Goal: Task Accomplishment & Management: Manage account settings

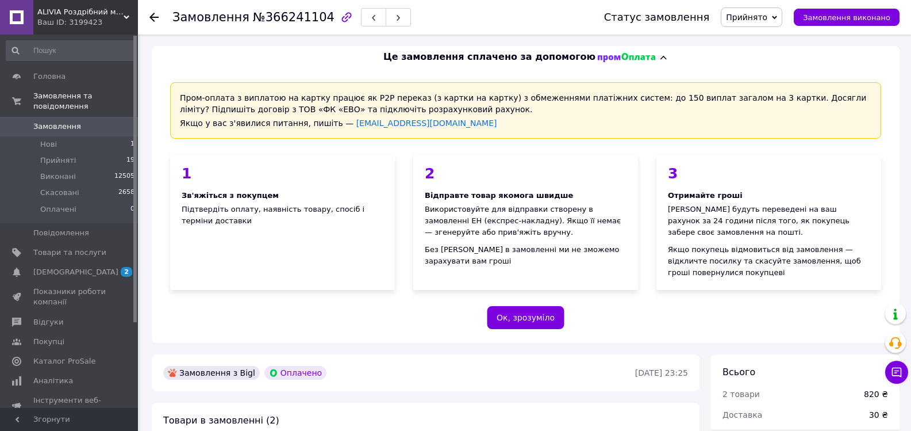
scroll to position [287, 0]
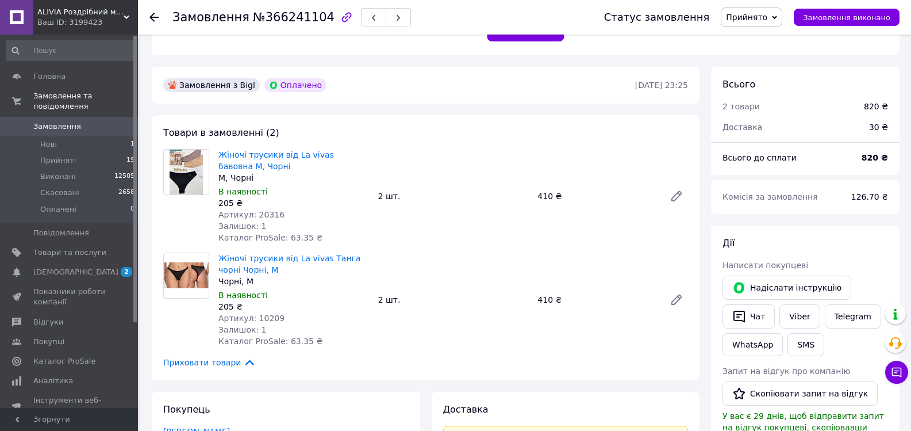
click at [152, 15] on use at bounding box center [153, 17] width 9 height 9
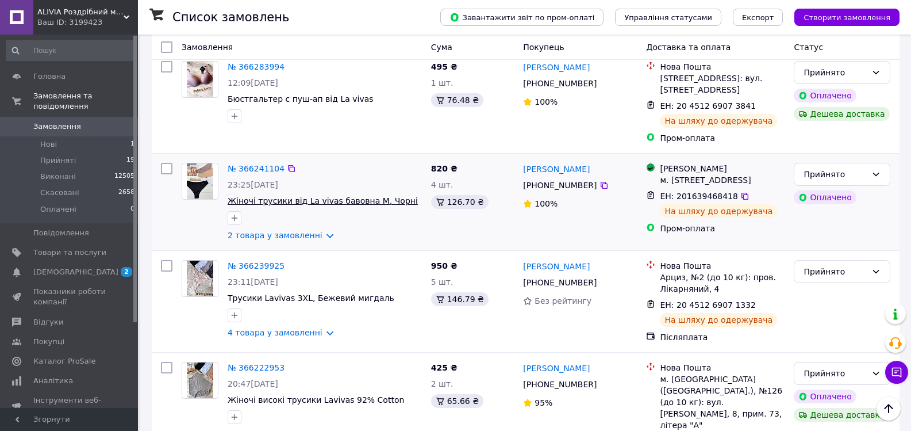
scroll to position [460, 0]
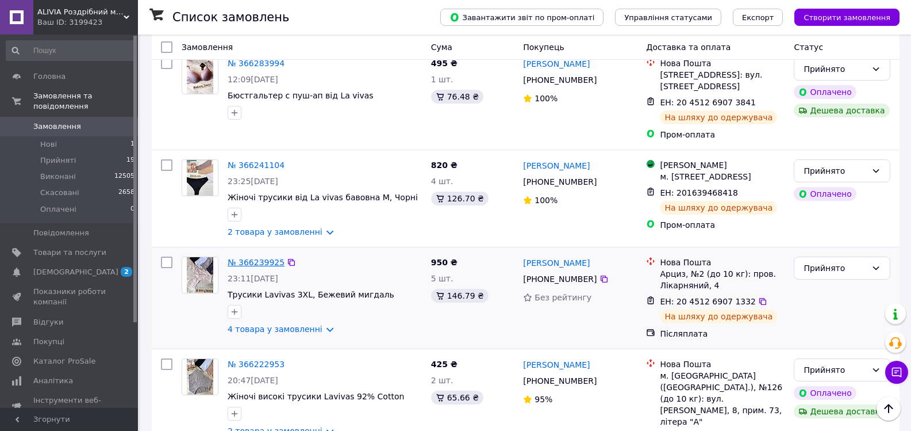
click at [251, 258] on link "№ 366239925" at bounding box center [256, 262] width 57 height 9
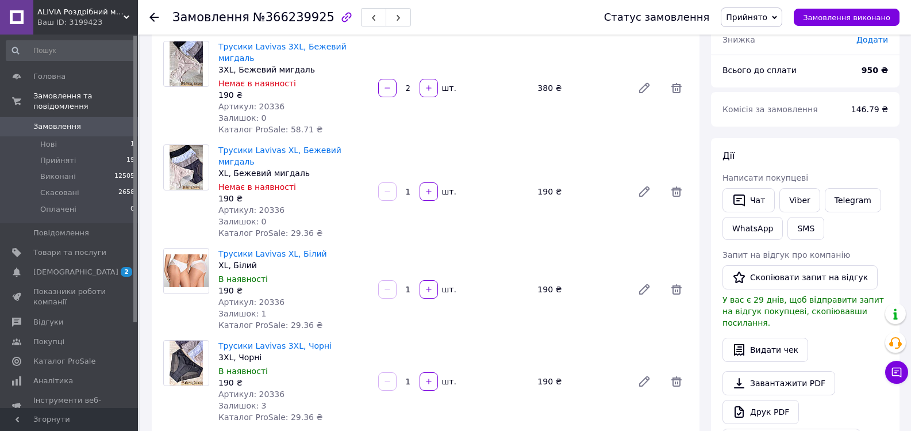
scroll to position [115, 0]
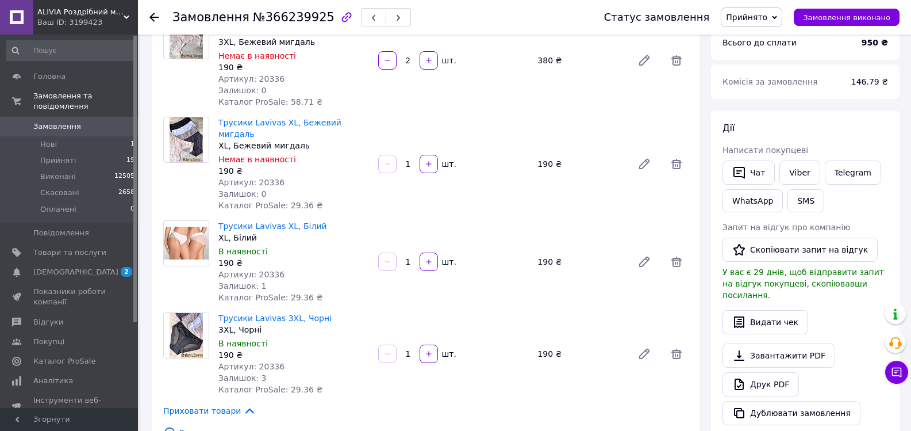
click at [151, 16] on use at bounding box center [153, 17] width 9 height 9
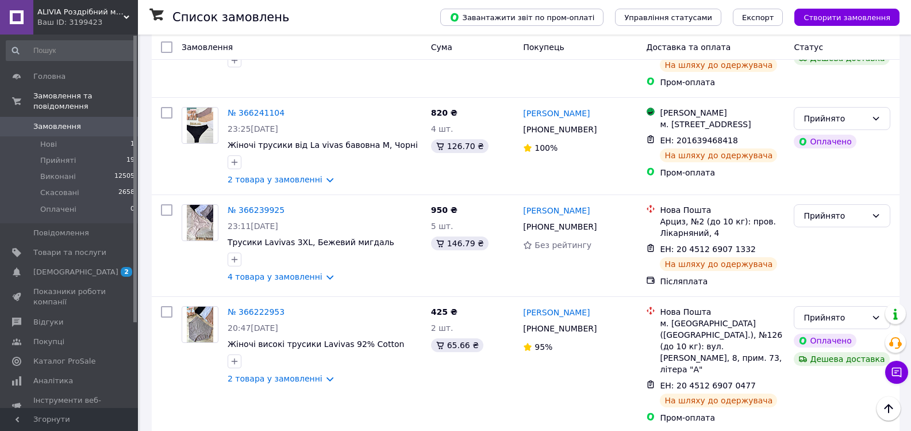
scroll to position [575, 0]
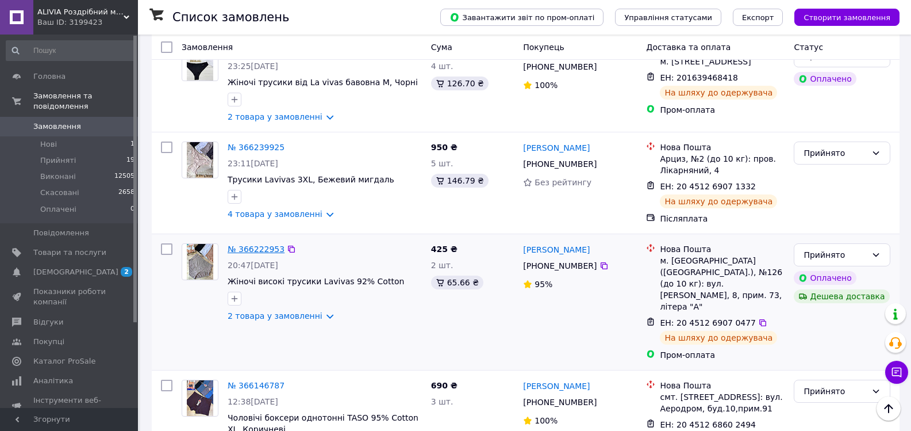
click at [259, 244] on link "№ 366222953" at bounding box center [256, 248] width 57 height 9
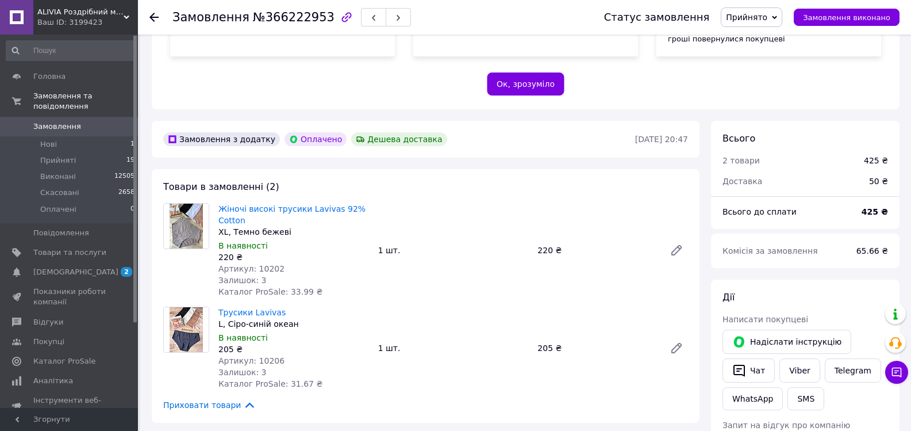
scroll to position [287, 0]
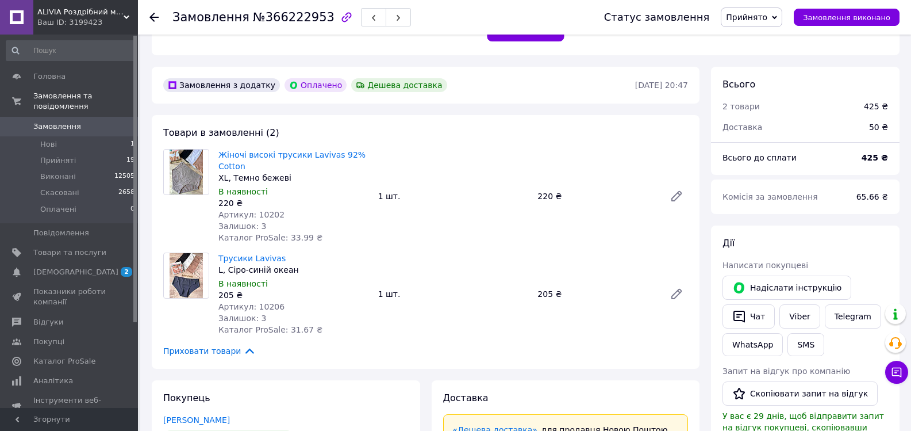
click at [535, 214] on div "Жіночі високі трусики Lavivas 92% Cotton XL, Темно бежеві В наявності 220 ₴ Арт…" at bounding box center [453, 196] width 479 height 99
drag, startPoint x: 313, startPoint y: 296, endPoint x: 585, endPoint y: 220, distance: 282.2
click at [312, 301] on div "Артикул: 10206" at bounding box center [293, 306] width 151 height 11
click at [151, 17] on use at bounding box center [153, 17] width 9 height 9
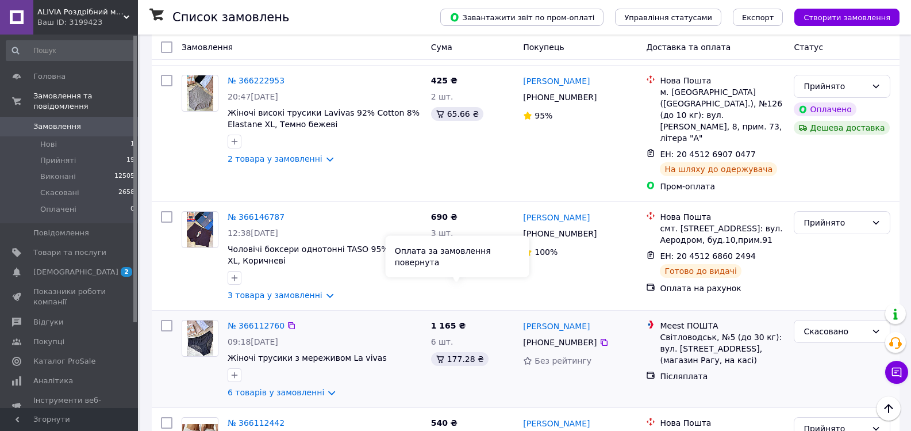
scroll to position [747, 0]
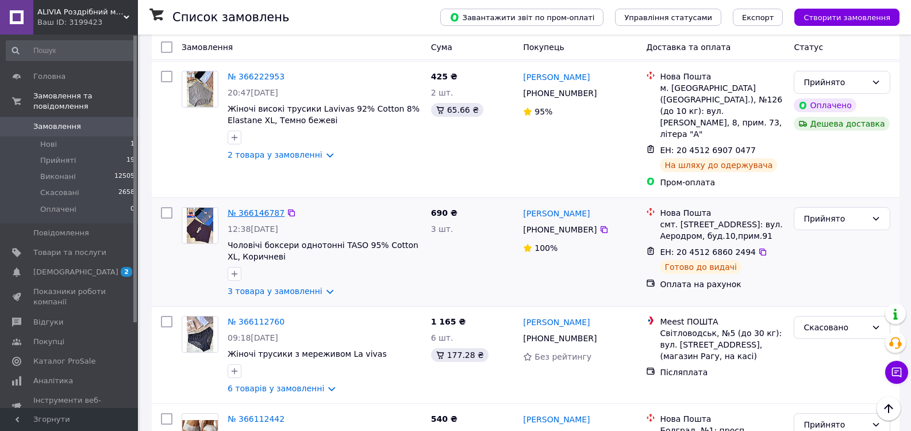
click at [262, 208] on link "№ 366146787" at bounding box center [256, 212] width 57 height 9
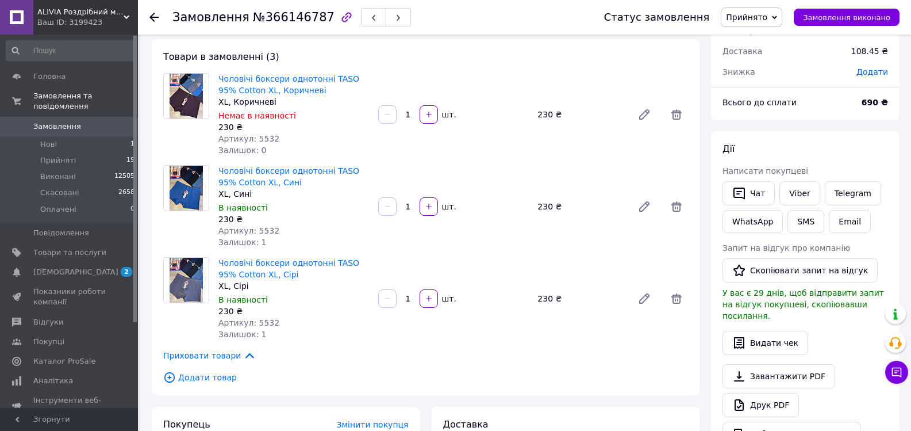
scroll to position [45, 0]
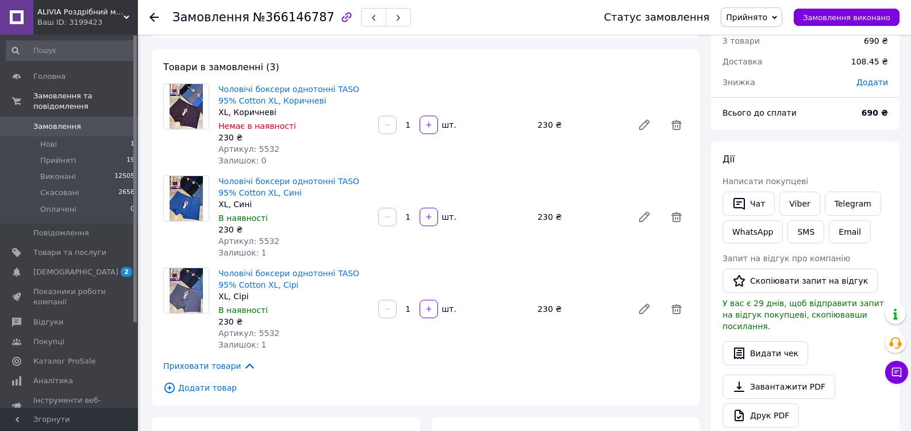
click at [563, 239] on div "Чоловічі боксери однотонні TASO 95% Cotton XL, Сині XL, Сині В наявності 230 ₴ …" at bounding box center [453, 216] width 479 height 87
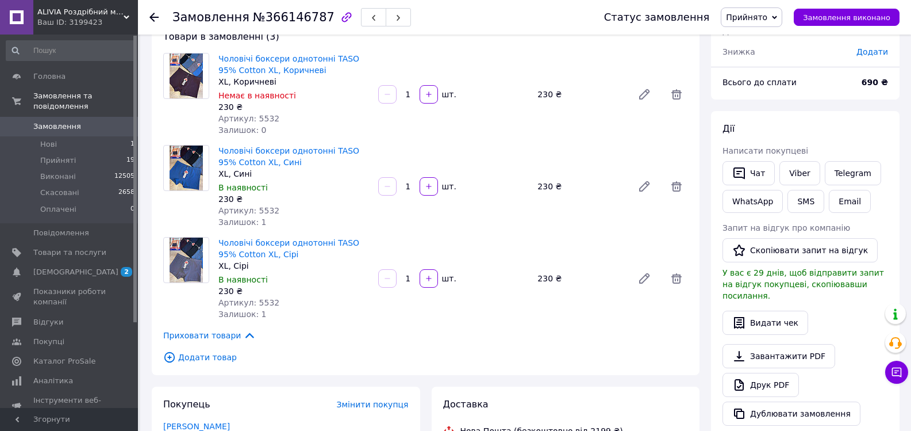
scroll to position [0, 0]
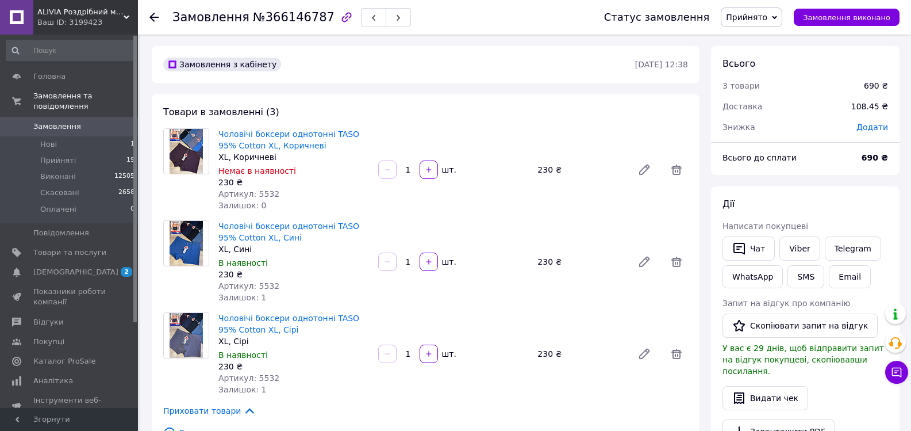
click at [149, 18] on icon at bounding box center [153, 17] width 9 height 9
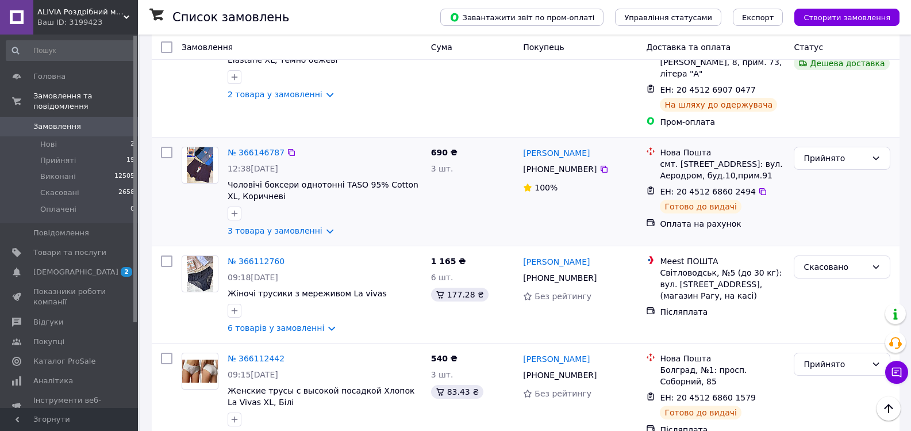
scroll to position [920, 0]
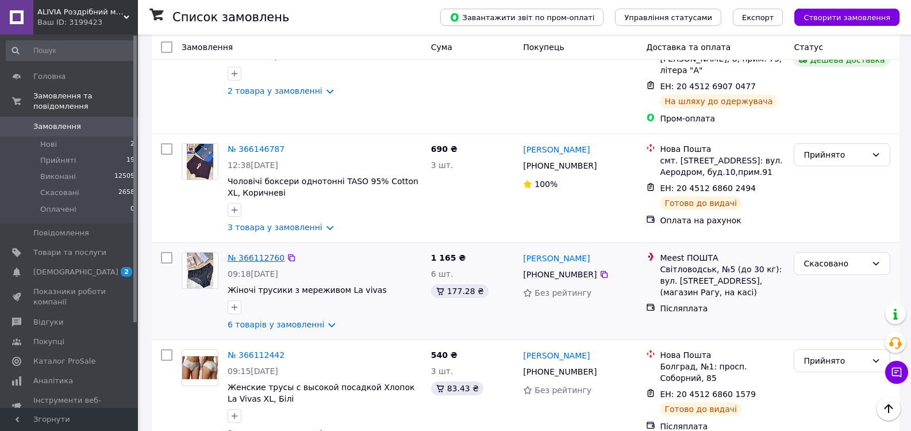
click at [261, 253] on link "№ 366112760" at bounding box center [256, 257] width 57 height 9
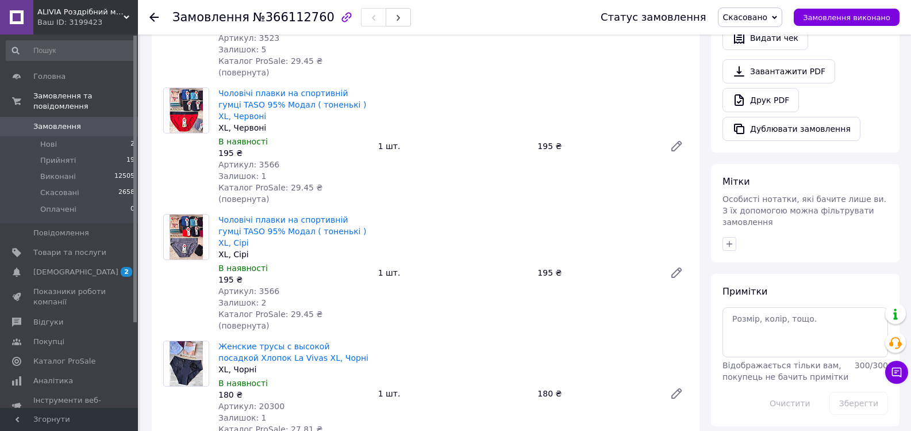
scroll to position [402, 0]
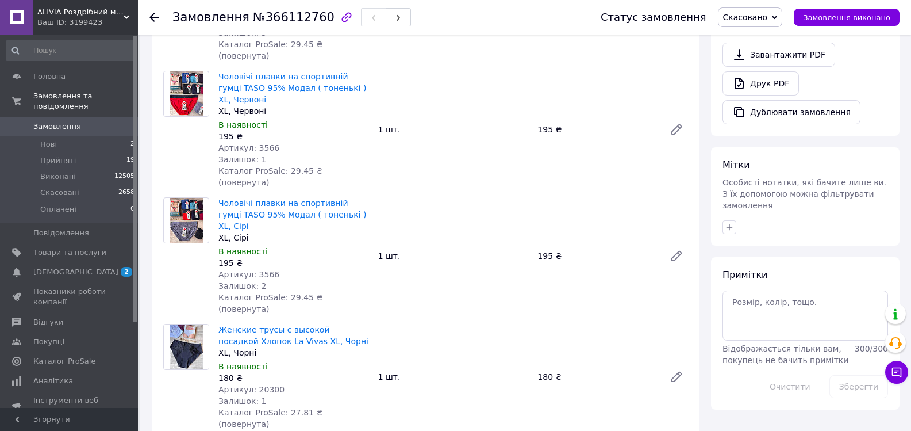
click at [317, 395] on div "Залишок: 1" at bounding box center [293, 400] width 151 height 11
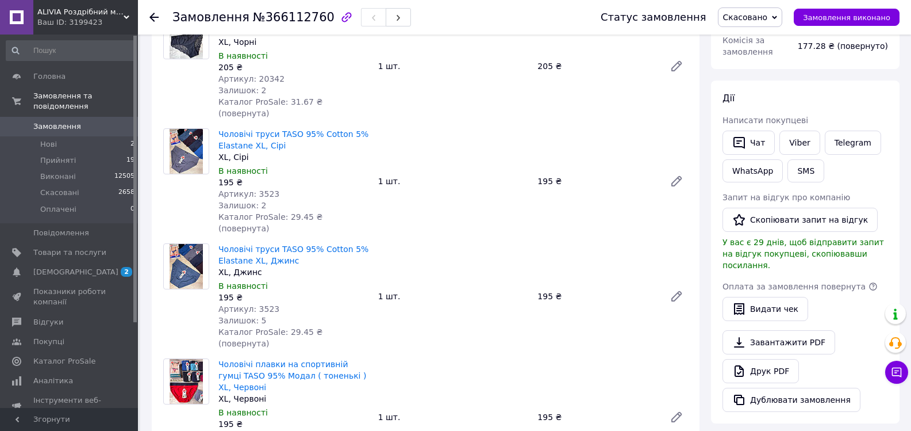
scroll to position [115, 0]
click at [152, 17] on use at bounding box center [153, 17] width 9 height 9
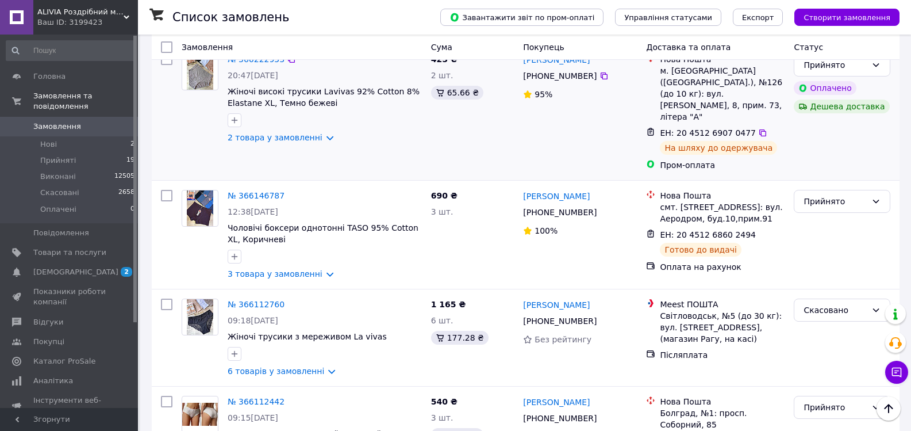
scroll to position [805, 0]
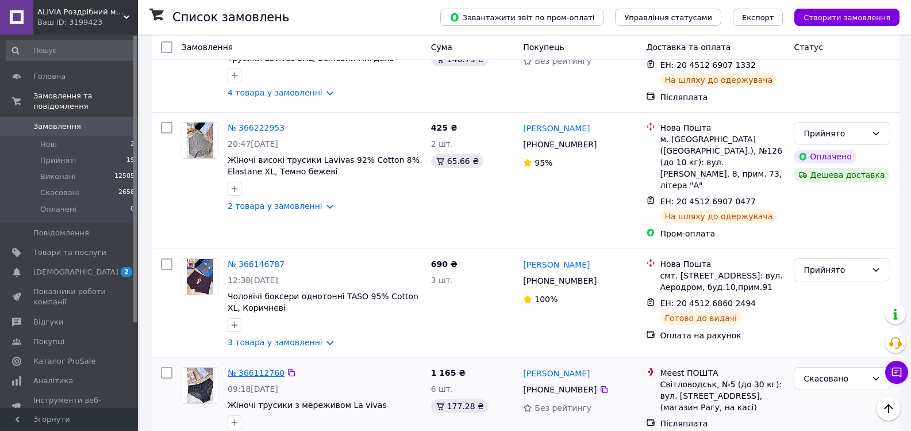
click at [249, 368] on link "№ 366112760" at bounding box center [256, 372] width 57 height 9
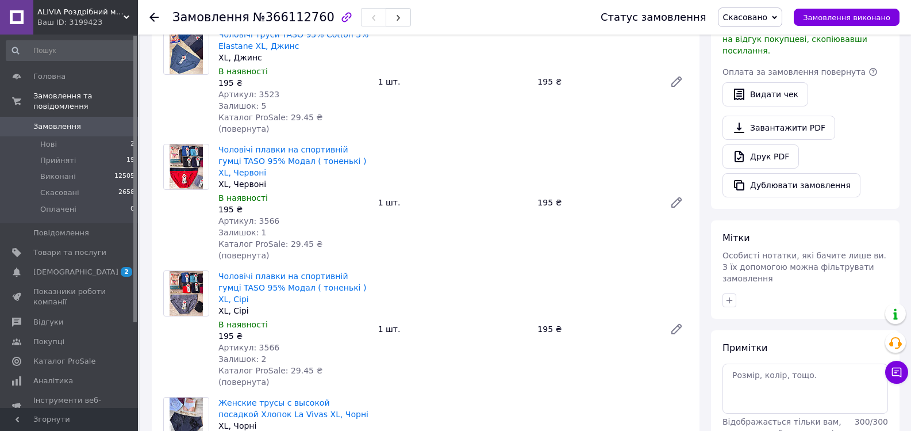
scroll to position [329, 0]
click at [151, 17] on use at bounding box center [153, 17] width 9 height 9
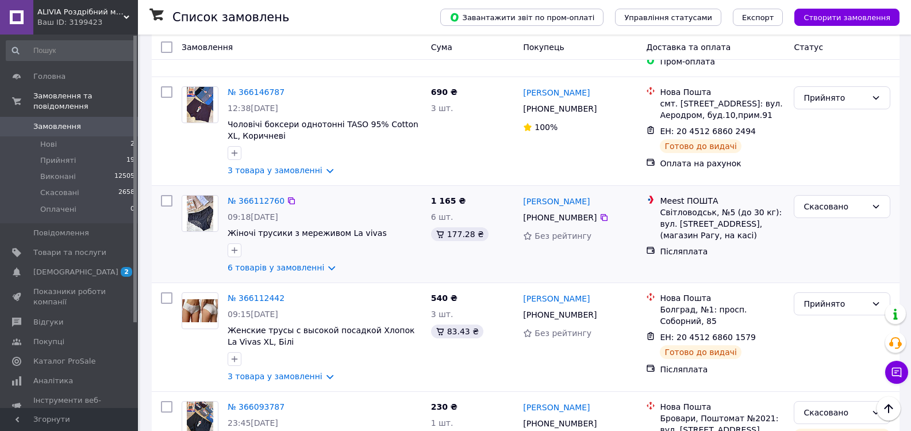
scroll to position [977, 0]
click at [256, 293] on link "№ 366112442" at bounding box center [256, 297] width 57 height 9
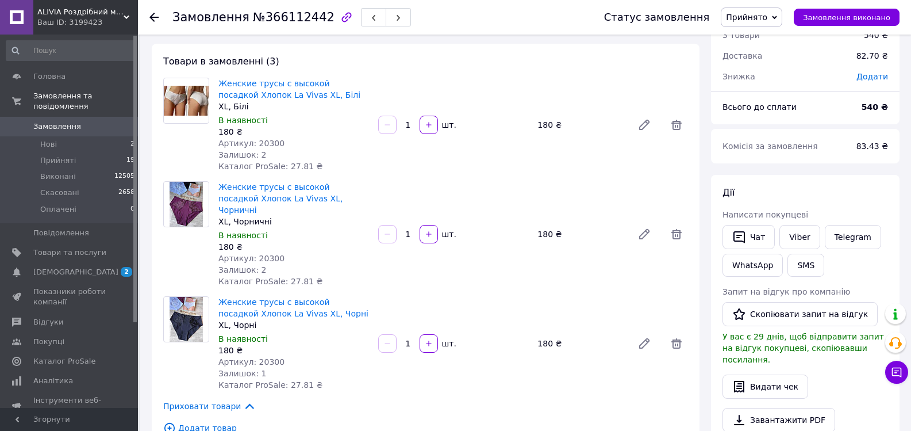
scroll to position [57, 0]
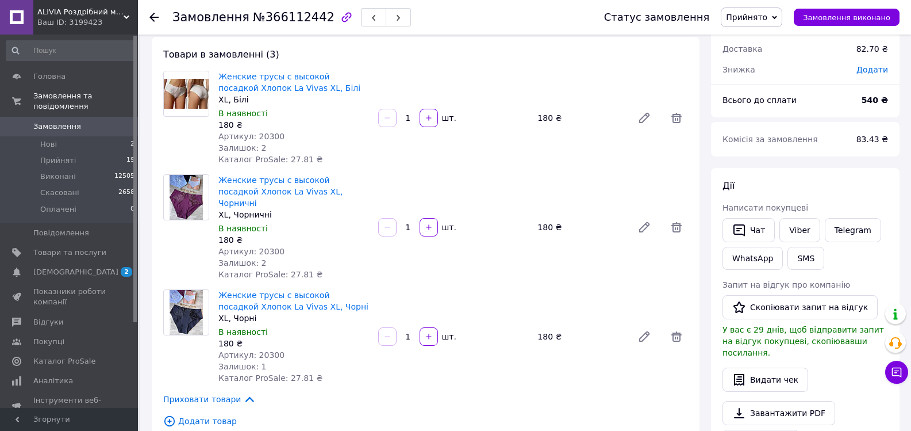
click at [154, 17] on use at bounding box center [153, 17] width 9 height 9
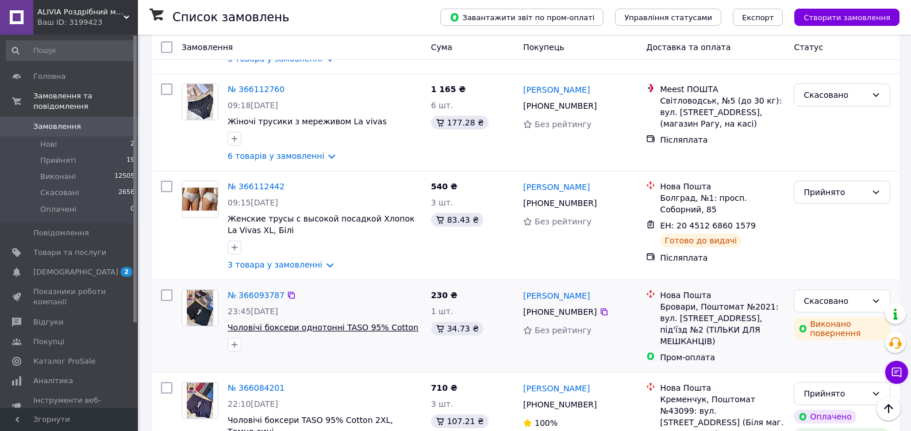
scroll to position [1092, 0]
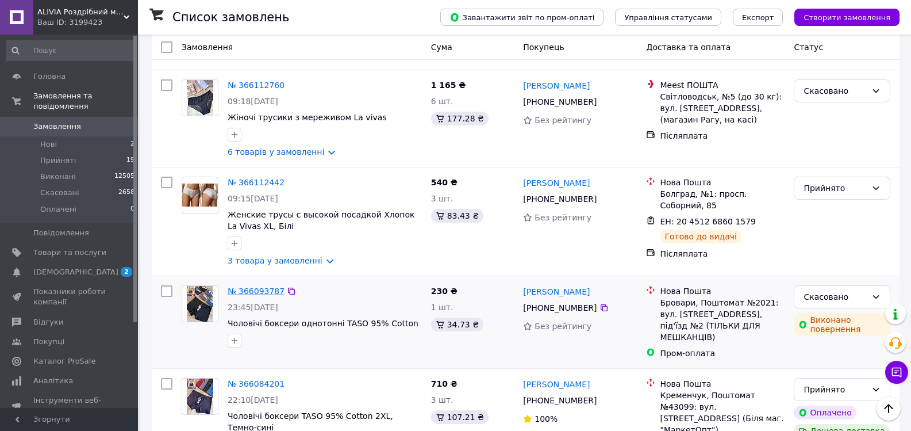
click at [258, 286] on link "№ 366093787" at bounding box center [256, 290] width 57 height 9
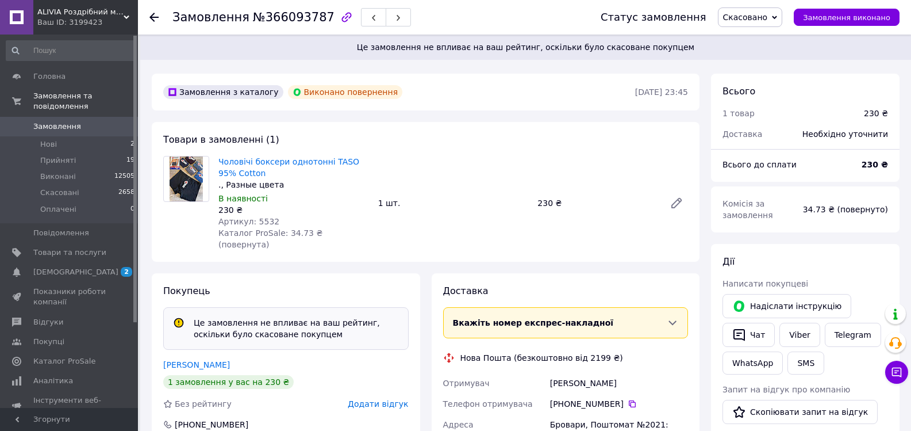
click at [152, 16] on icon at bounding box center [153, 17] width 9 height 9
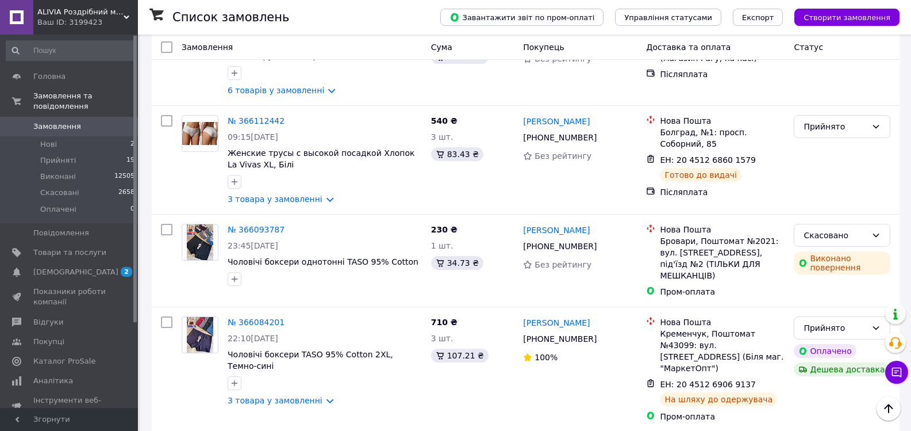
scroll to position [1150, 0]
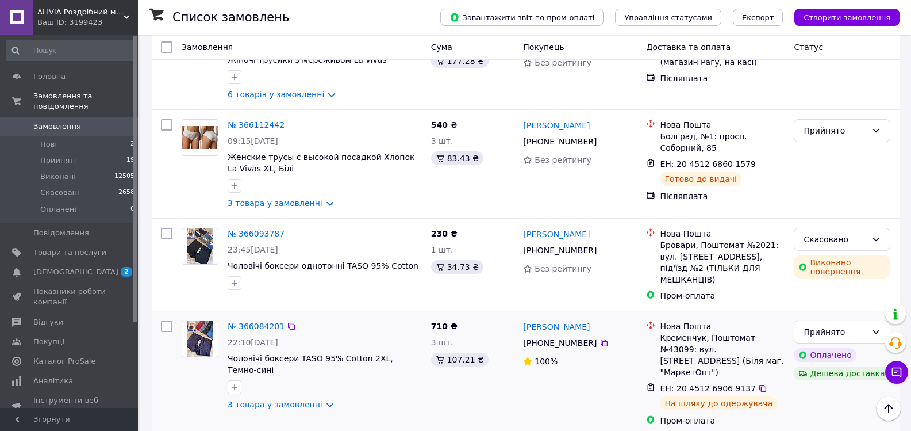
click at [251, 321] on link "№ 366084201" at bounding box center [256, 325] width 57 height 9
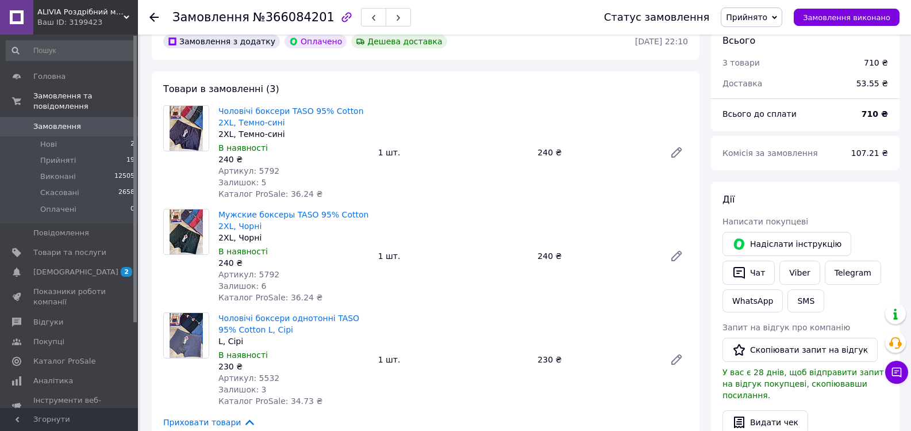
scroll to position [287, 0]
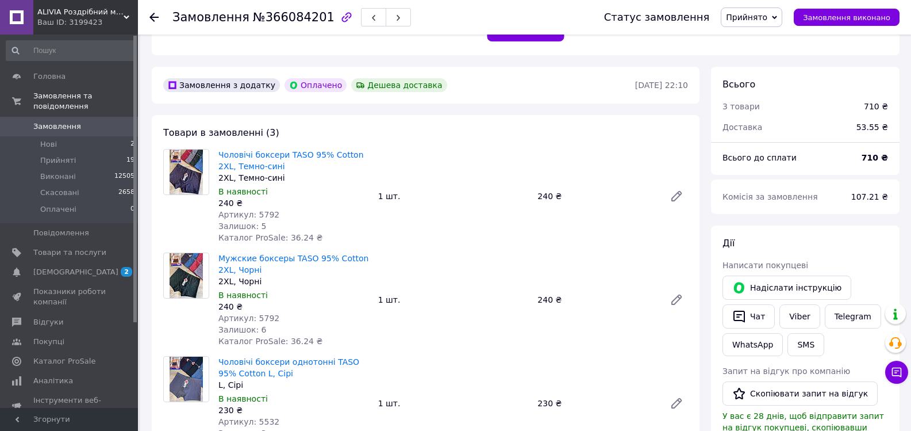
click at [152, 17] on use at bounding box center [153, 17] width 9 height 9
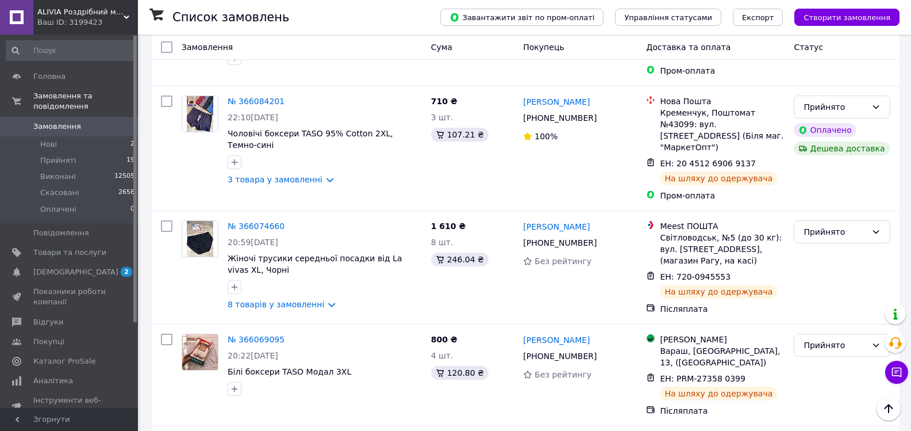
scroll to position [1380, 0]
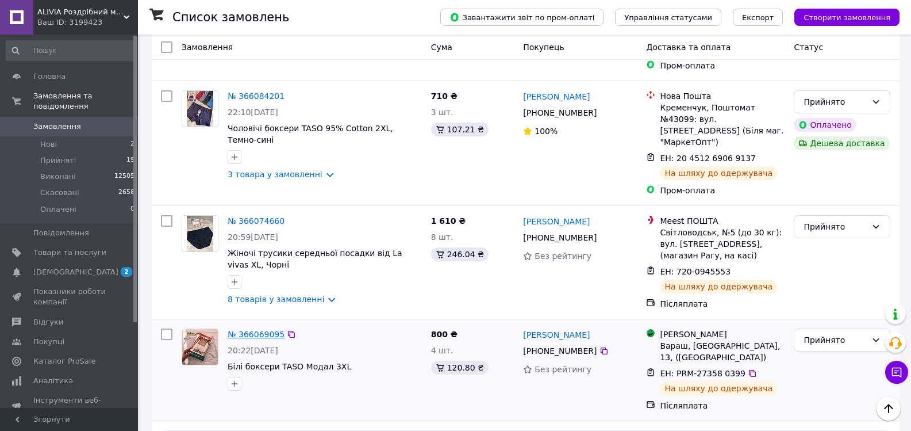
click at [259, 329] on link "№ 366069095" at bounding box center [256, 333] width 57 height 9
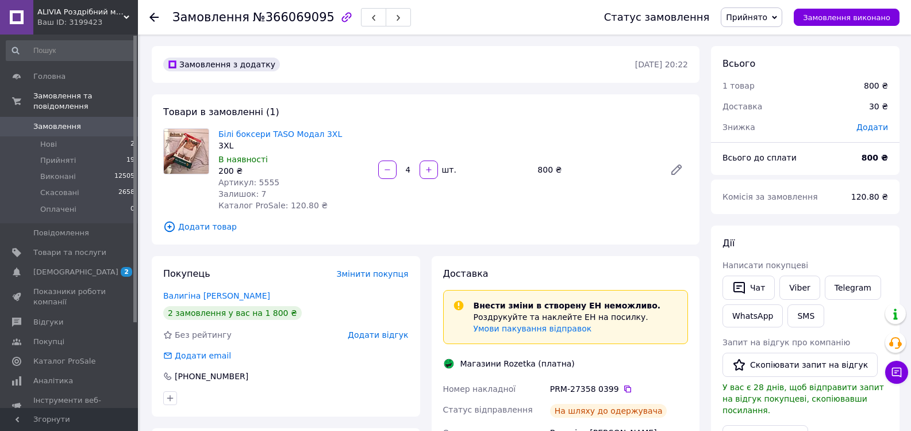
click at [154, 16] on icon at bounding box center [153, 17] width 9 height 9
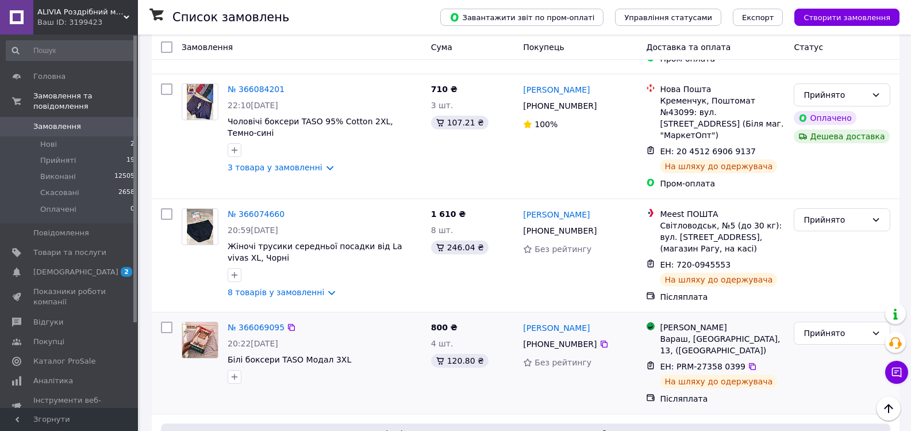
scroll to position [1380, 0]
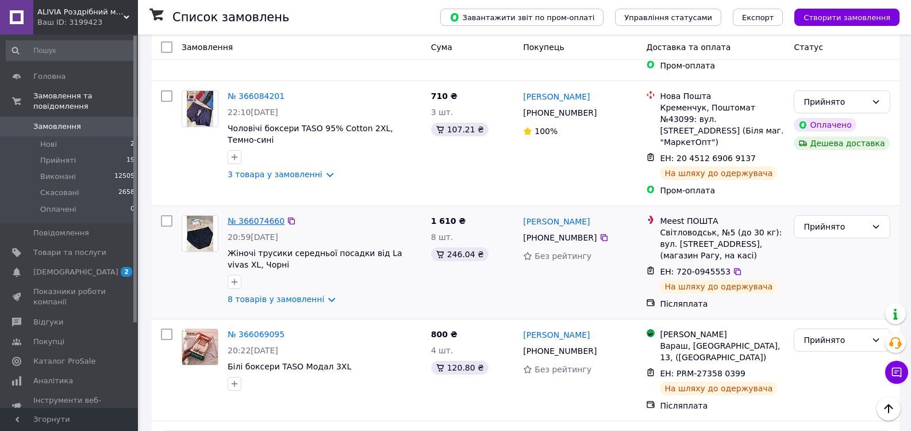
click at [259, 216] on link "№ 366074660" at bounding box center [256, 220] width 57 height 9
